Goal: Check status

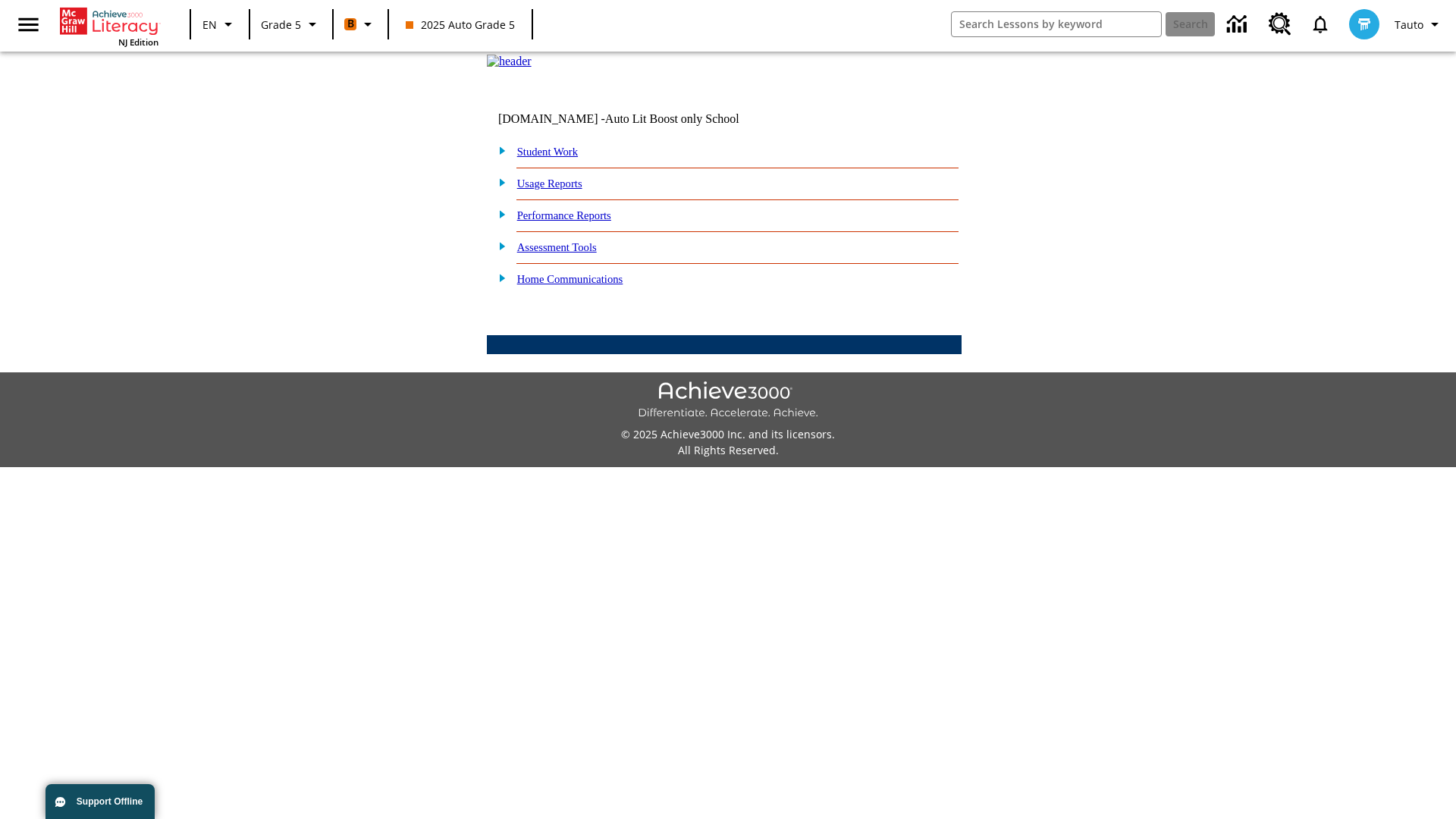
click at [558, 158] on link "Student Work" at bounding box center [547, 152] width 60 height 12
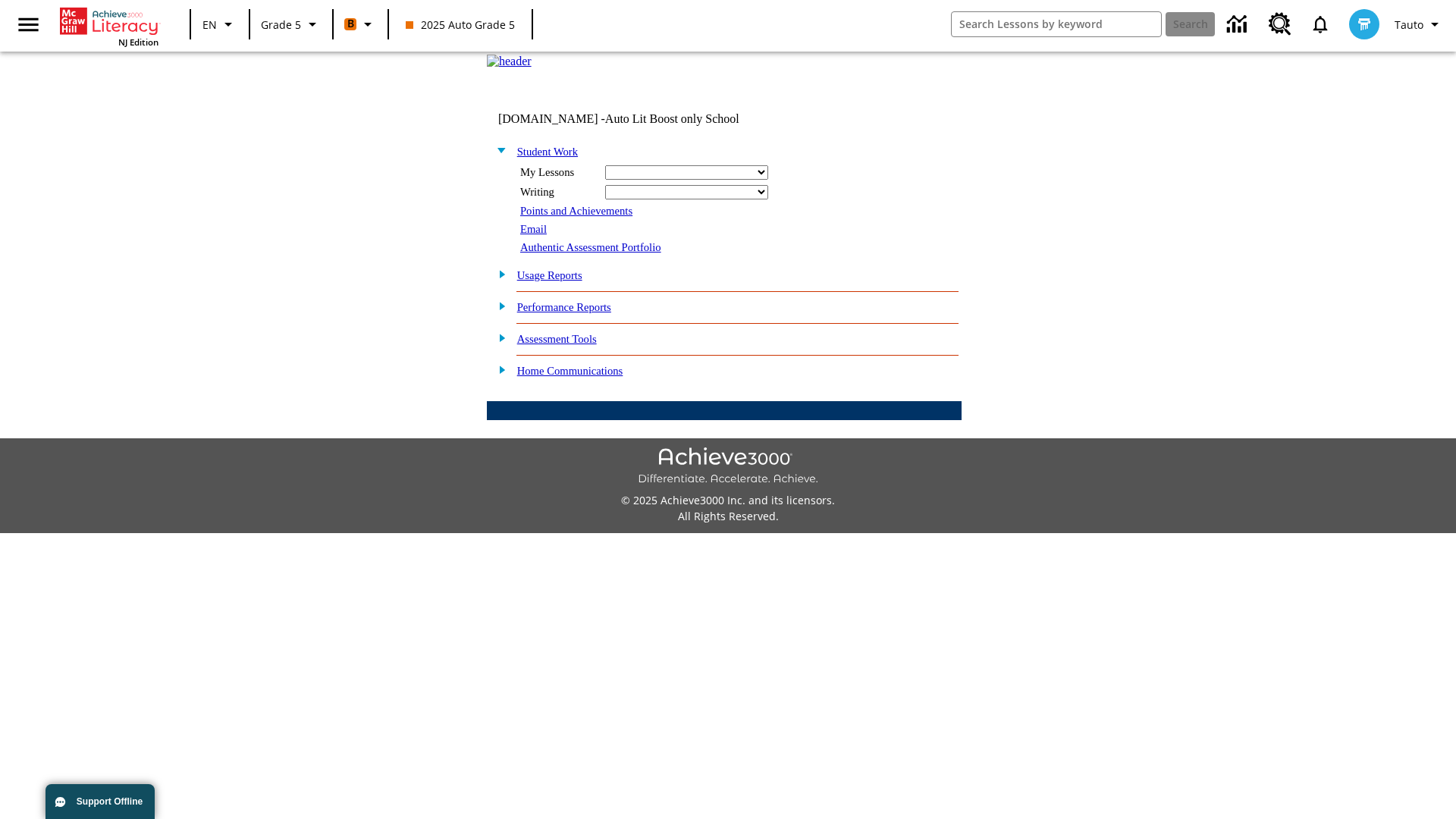
select select "/options/reports/?report_id=12&atype=1&section=2"
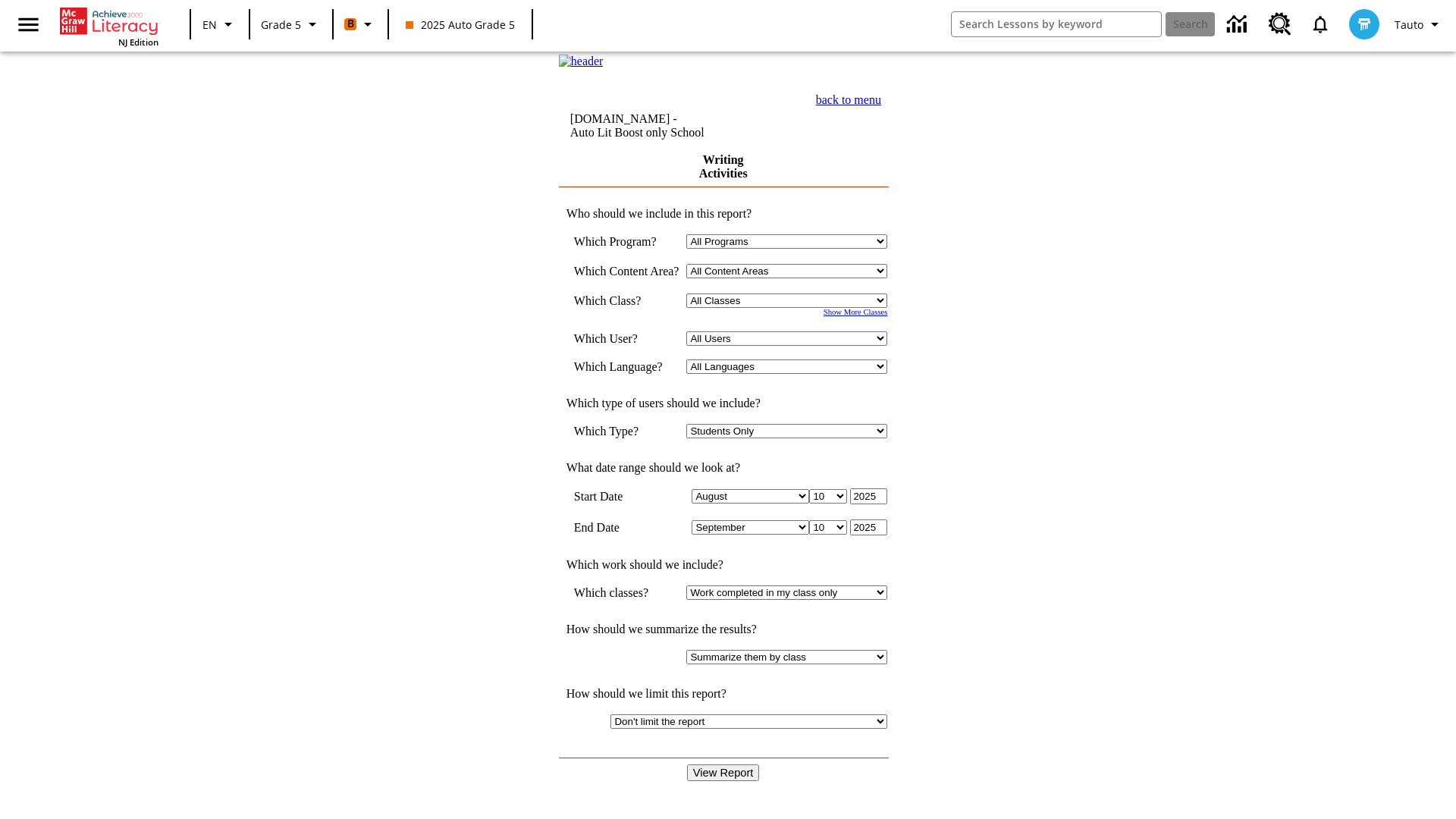
click at [792, 308] on select "Select a Class: All Classes 2025 Auto Grade 5 OL 2025 Auto Grade 6" at bounding box center [787, 300] width 201 height 14
select select "11133131"
